Goal: Information Seeking & Learning: Find specific fact

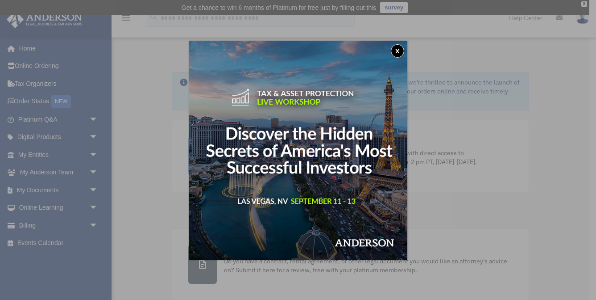
click at [399, 51] on button "x" at bounding box center [397, 50] width 13 height 13
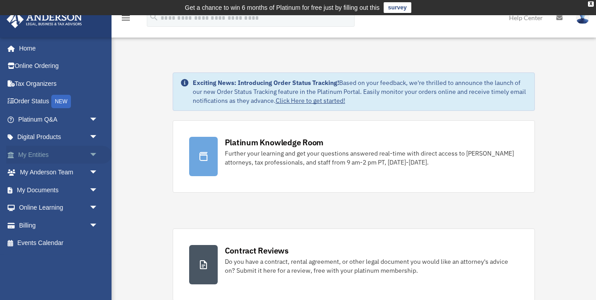
click at [32, 152] on link "My Entities arrow_drop_down" at bounding box center [58, 155] width 105 height 18
click at [93, 150] on span "arrow_drop_down" at bounding box center [98, 155] width 18 height 18
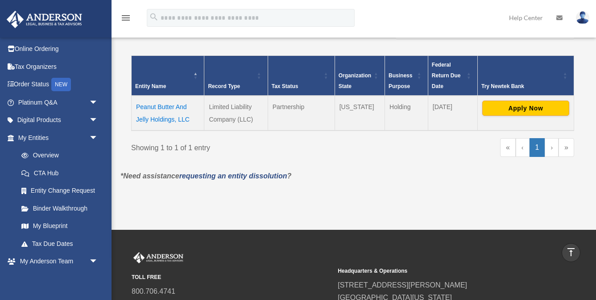
scroll to position [182, 0]
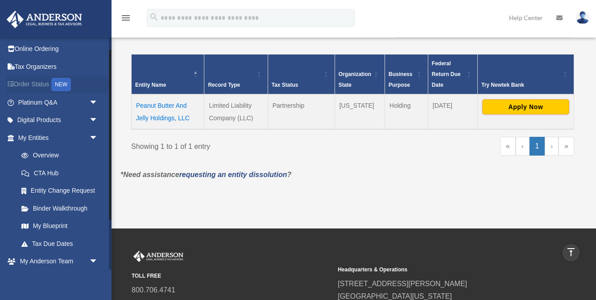
click at [64, 82] on div "NEW" at bounding box center [61, 84] width 20 height 13
click at [39, 84] on link "Order Status NEW" at bounding box center [58, 84] width 105 height 18
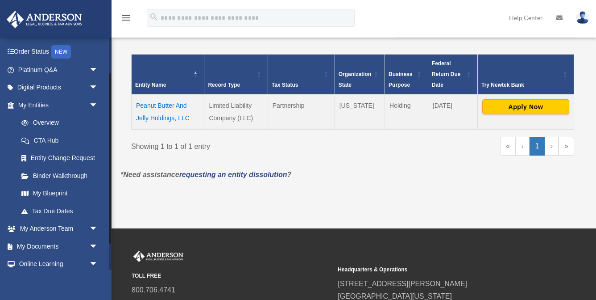
scroll to position [51, 0]
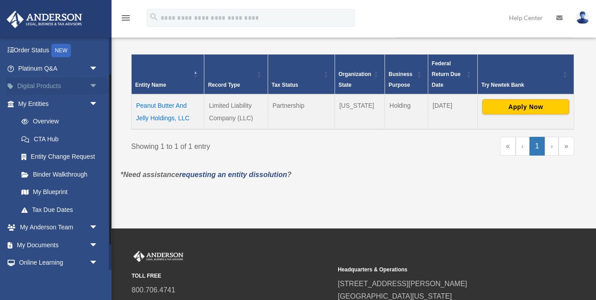
click at [92, 81] on span "arrow_drop_down" at bounding box center [98, 86] width 18 height 18
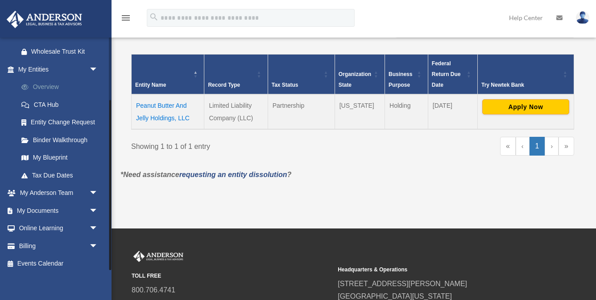
scroll to position [155, 0]
click at [79, 117] on link "Entity Change Request" at bounding box center [61, 123] width 99 height 18
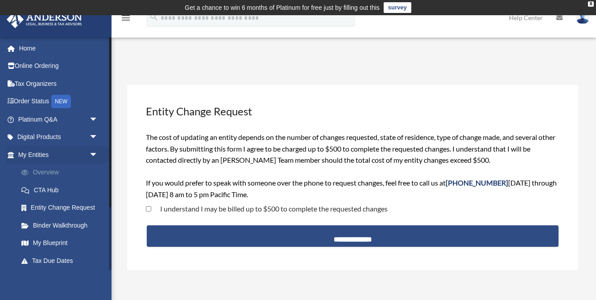
click at [47, 170] on link "Overview" at bounding box center [61, 172] width 99 height 18
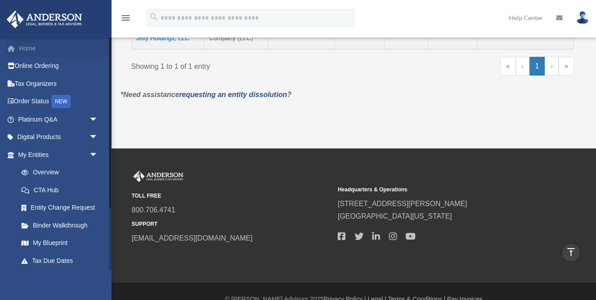
click at [29, 48] on link "Home" at bounding box center [58, 48] width 105 height 18
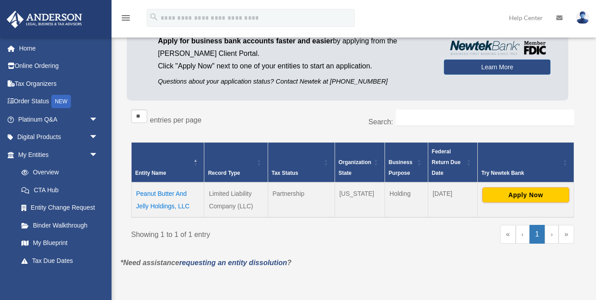
scroll to position [89, 0]
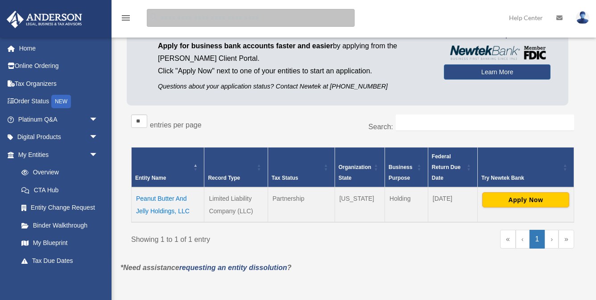
click at [161, 19] on input "search" at bounding box center [251, 18] width 208 height 18
click at [162, 15] on input "search" at bounding box center [251, 18] width 208 height 18
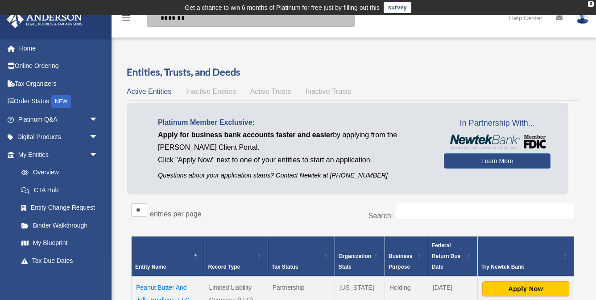
scroll to position [0, 0]
type input "**********"
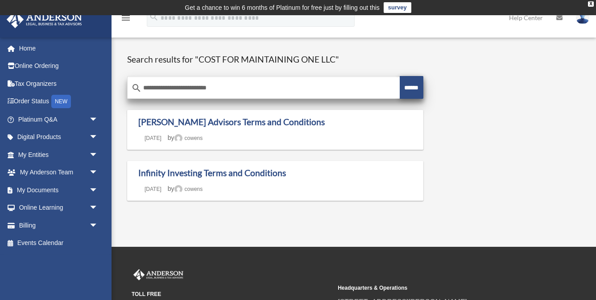
click at [400, 87] on input "******" at bounding box center [412, 87] width 24 height 23
click at [406, 87] on input "******" at bounding box center [412, 87] width 24 height 23
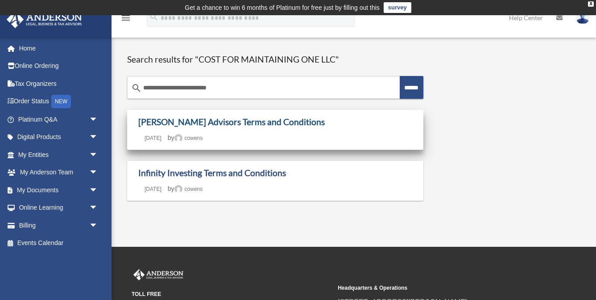
click at [290, 119] on link "[PERSON_NAME] Advisors Terms and Conditions" at bounding box center [231, 122] width 187 height 10
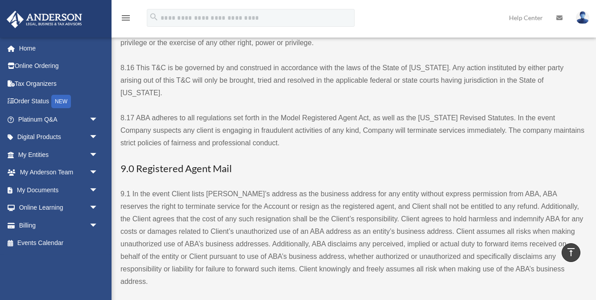
scroll to position [3842, 0]
